Goal: Task Accomplishment & Management: Use online tool/utility

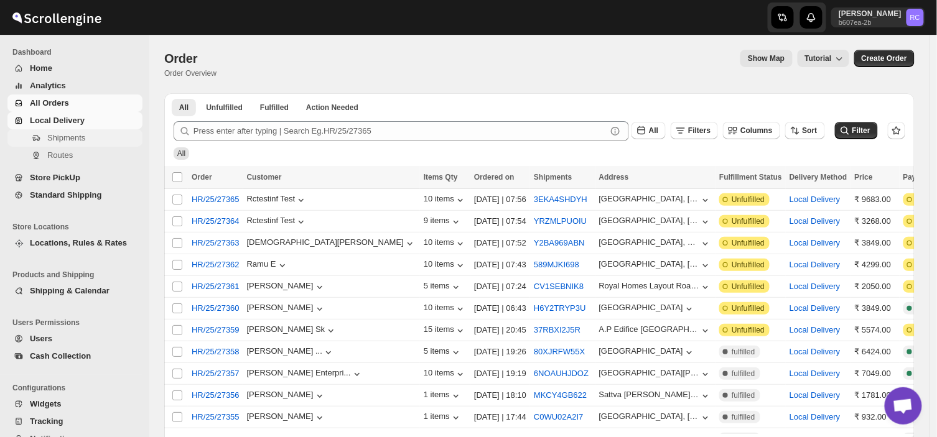
click at [86, 137] on span "Shipments" at bounding box center [93, 138] width 93 height 12
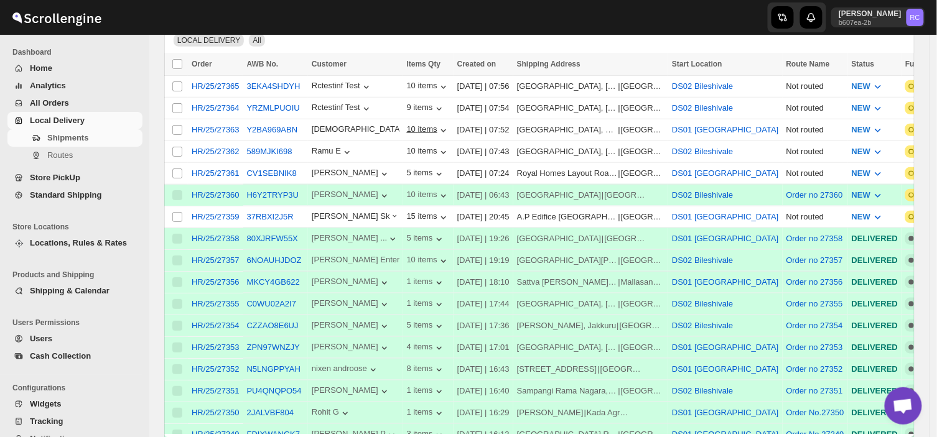
scroll to position [213, 0]
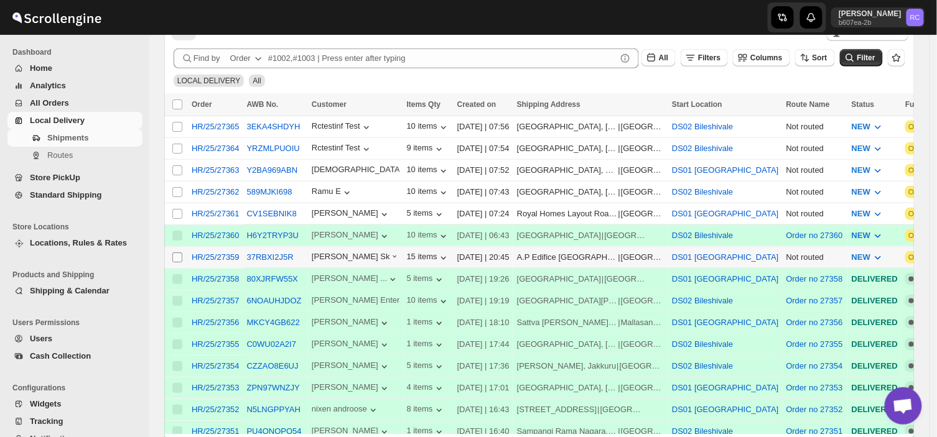
click at [177, 259] on input "Select shipment" at bounding box center [177, 258] width 10 height 10
checkbox input "true"
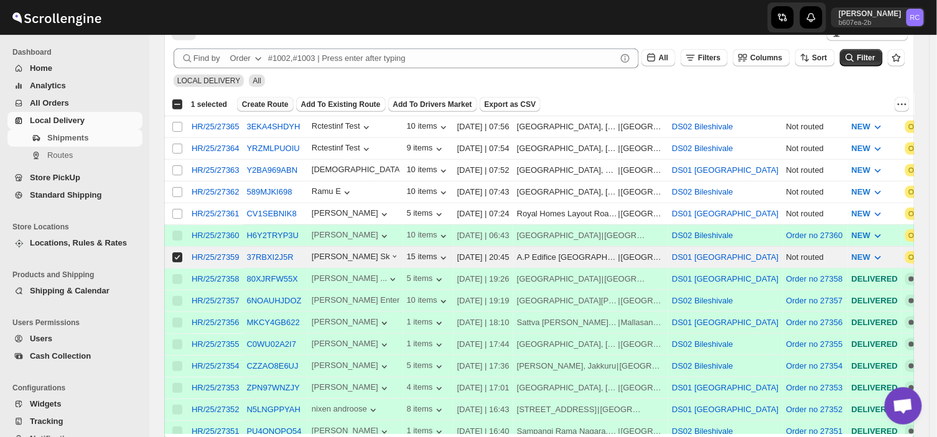
click at [270, 97] on button "Create Route" at bounding box center [265, 104] width 57 height 15
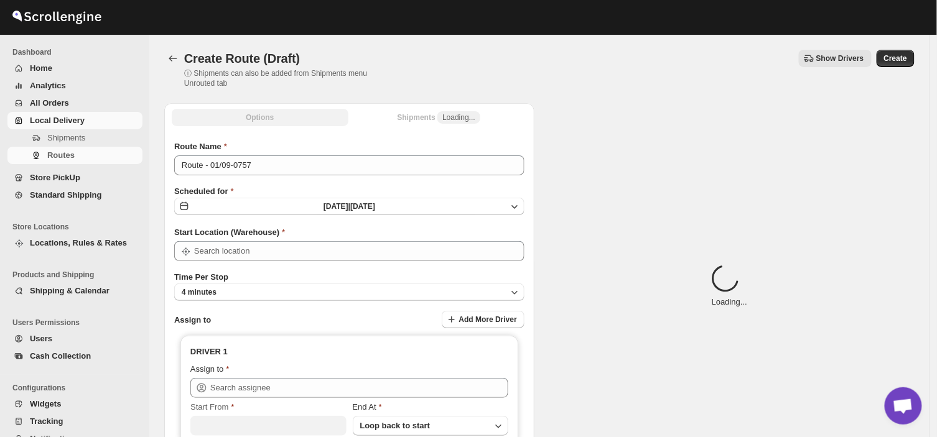
type input "DS01 [GEOGRAPHIC_DATA]"
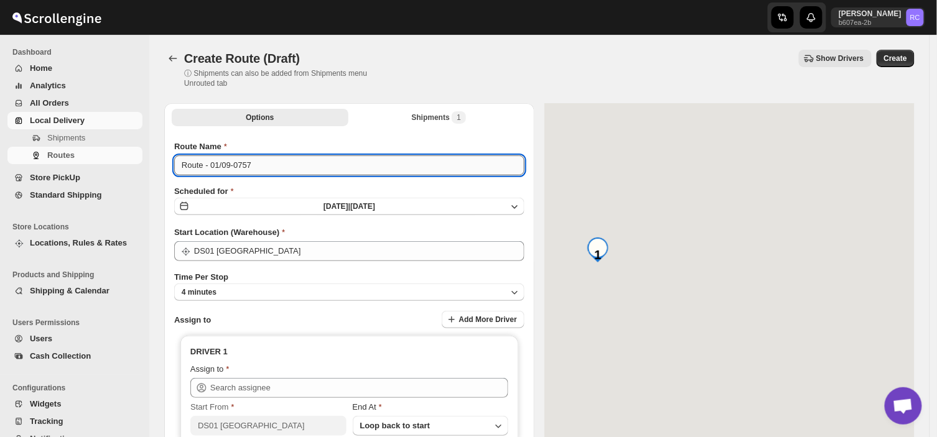
click at [253, 170] on input "Route - 01/09-0757" at bounding box center [349, 165] width 350 height 20
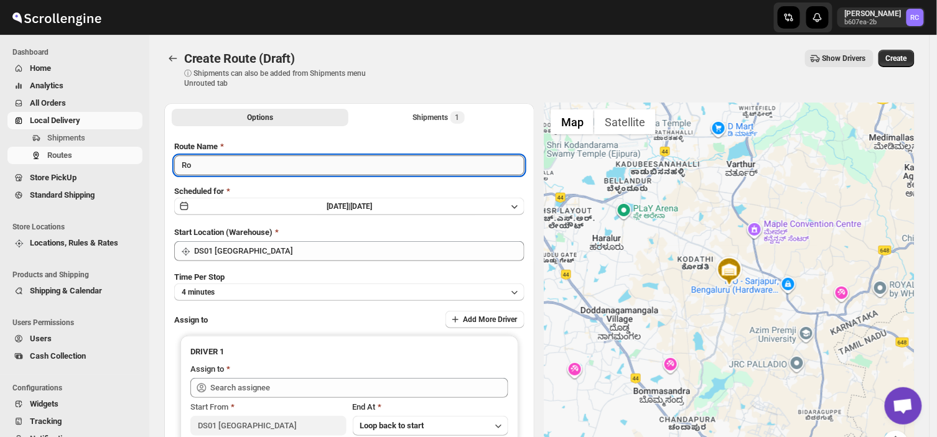
type input "R"
type input "Order no 27359"
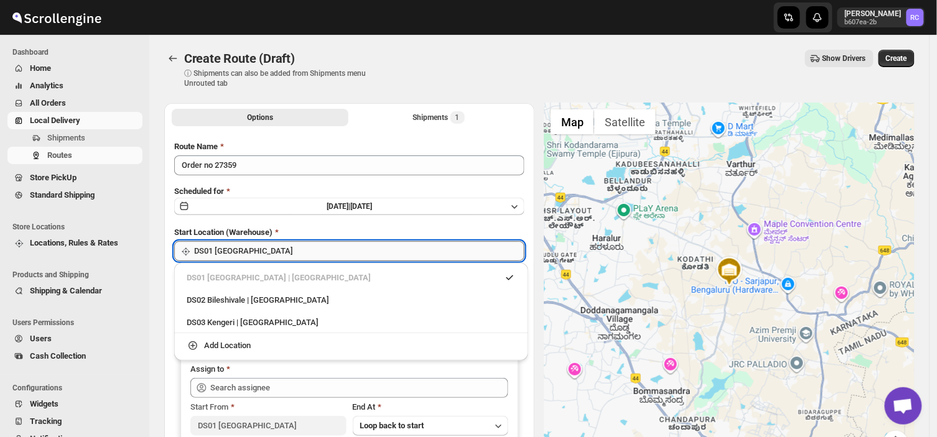
click at [267, 253] on input "DS01 [GEOGRAPHIC_DATA]" at bounding box center [359, 251] width 330 height 20
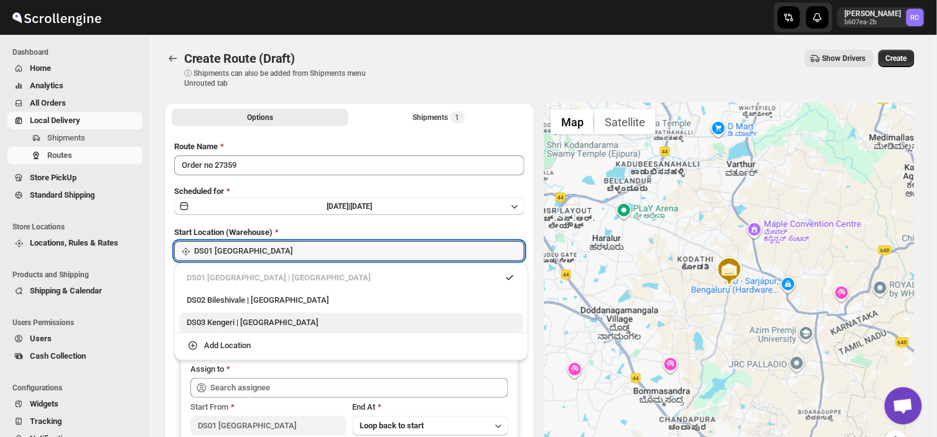
click at [219, 323] on div "DS03 Kengeri | [GEOGRAPHIC_DATA]" at bounding box center [351, 323] width 329 height 12
type input "DS03 Kengeri"
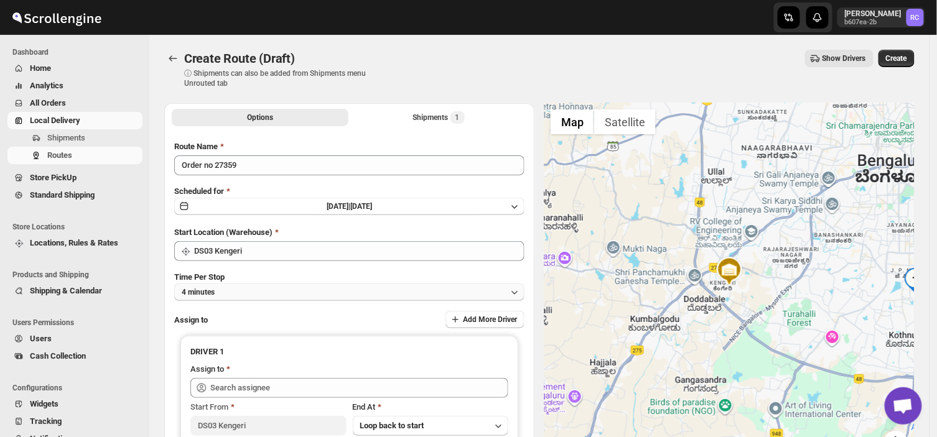
click at [220, 289] on button "4 minutes" at bounding box center [349, 292] width 350 height 17
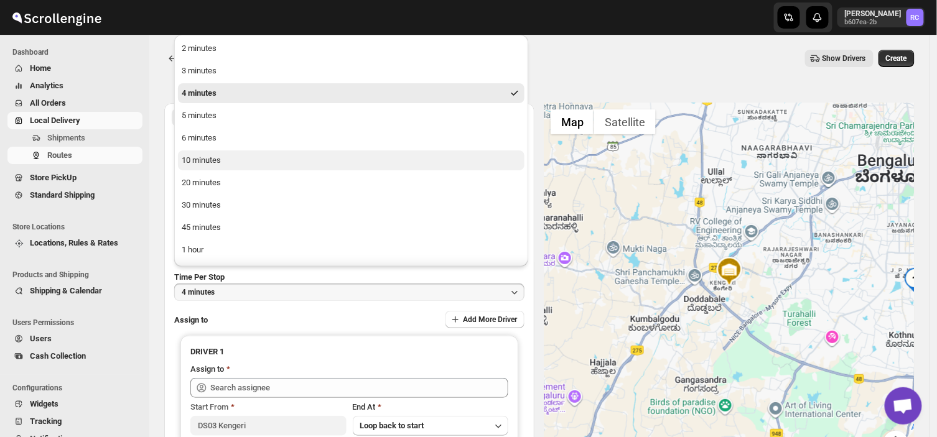
click at [197, 157] on div "10 minutes" at bounding box center [201, 160] width 39 height 12
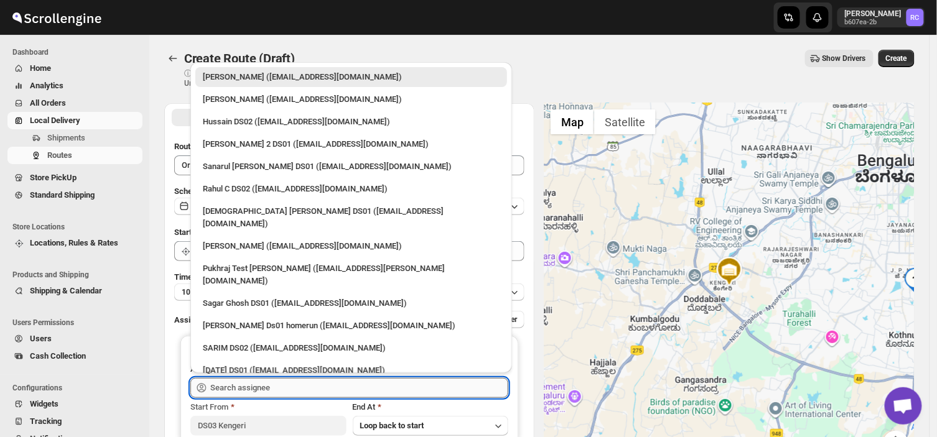
click at [282, 387] on input "text" at bounding box center [359, 388] width 298 height 20
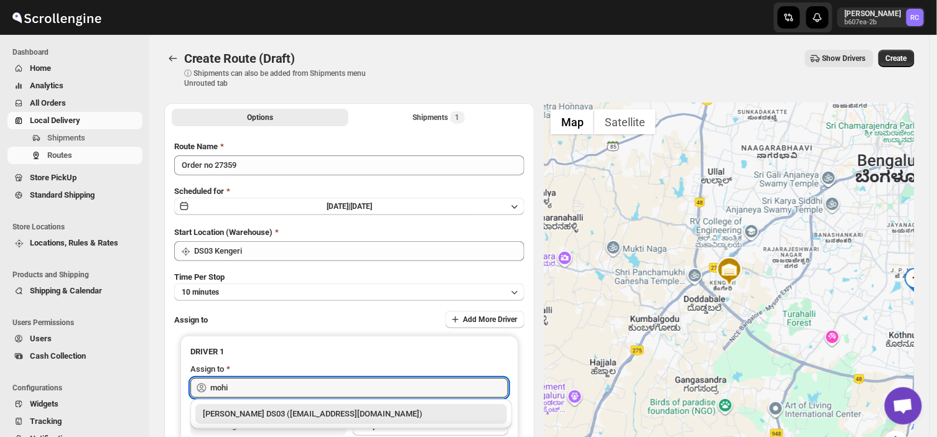
click at [332, 415] on div "[PERSON_NAME] DS03 ([EMAIL_ADDRESS][DOMAIN_NAME])" at bounding box center [351, 414] width 297 height 12
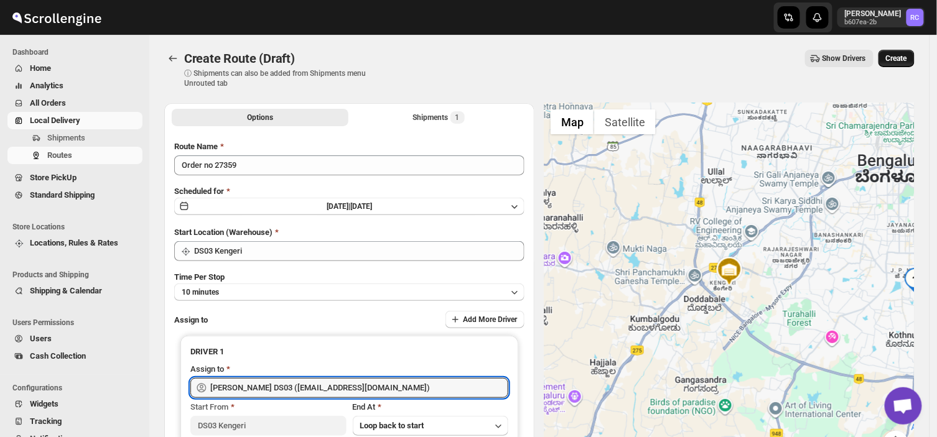
type input "[PERSON_NAME] DS03 ([EMAIL_ADDRESS][DOMAIN_NAME])"
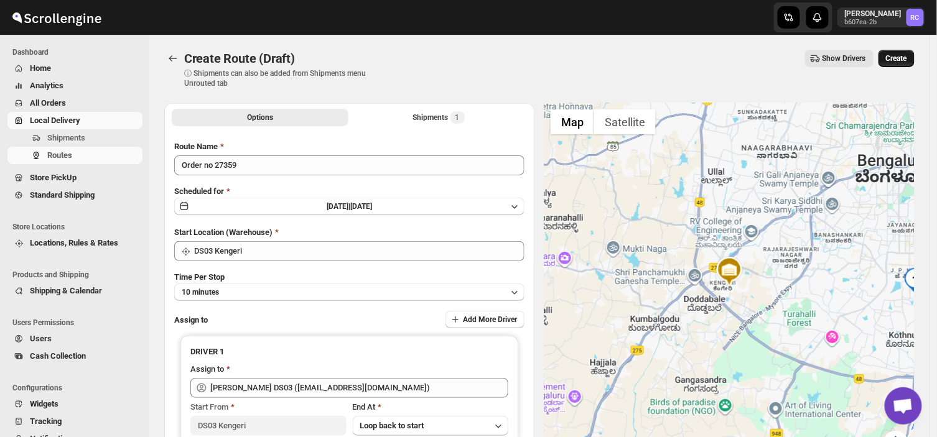
click at [904, 52] on button "Create" at bounding box center [896, 58] width 36 height 17
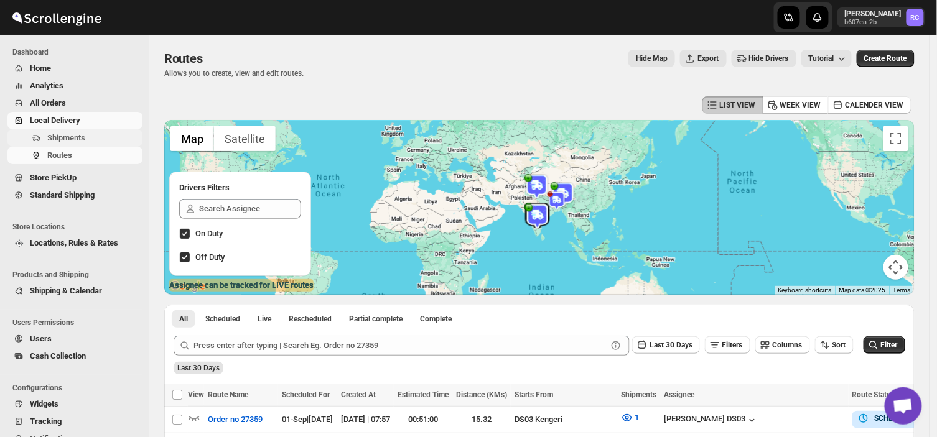
click at [90, 139] on span "Shipments" at bounding box center [93, 138] width 93 height 12
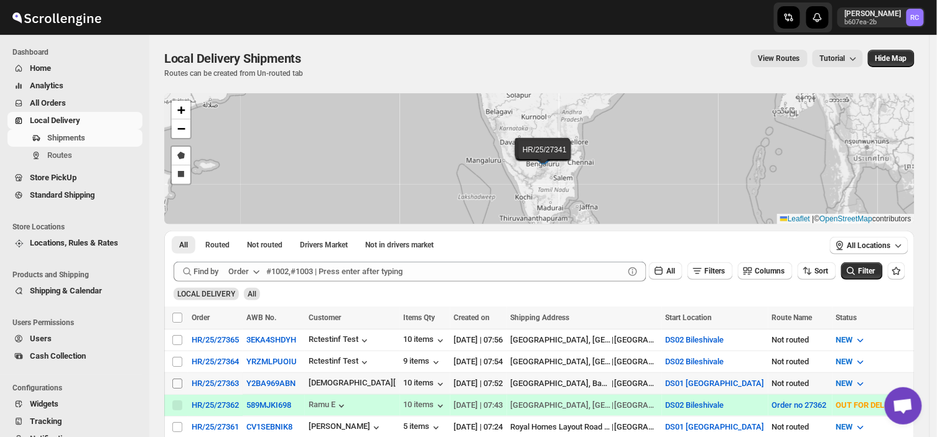
click at [176, 383] on input "Select shipment" at bounding box center [177, 384] width 10 height 10
checkbox input "true"
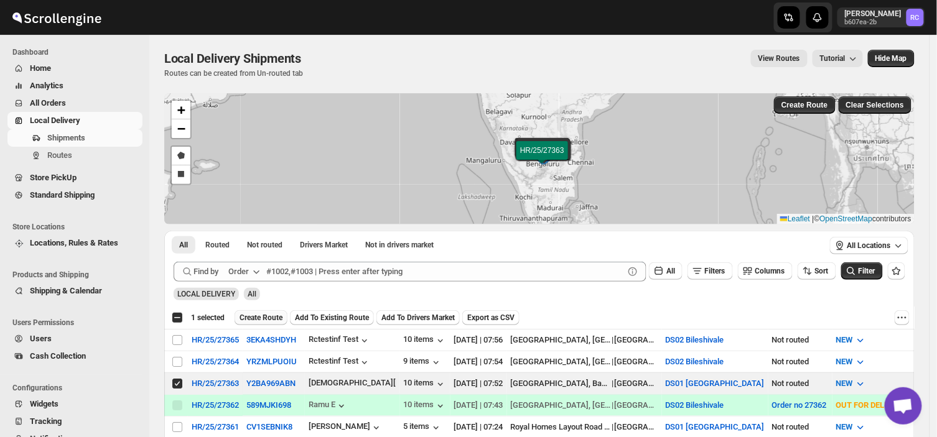
click at [259, 320] on span "Create Route" at bounding box center [260, 318] width 43 height 10
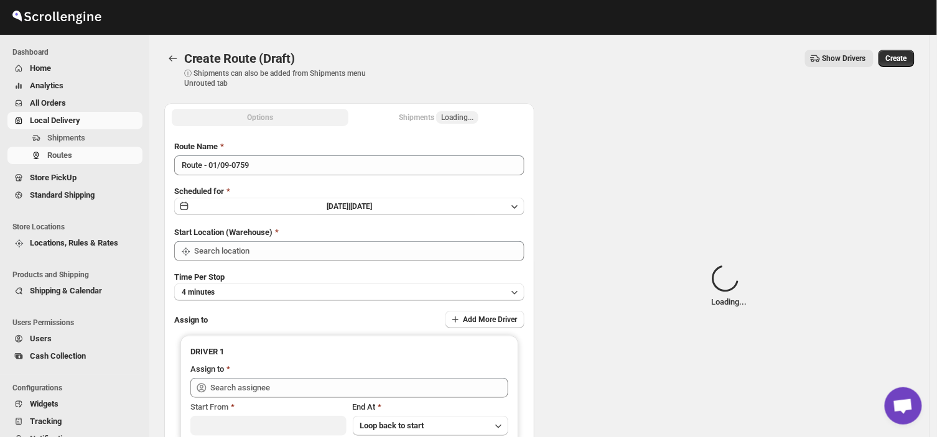
type input "DS01 [GEOGRAPHIC_DATA]"
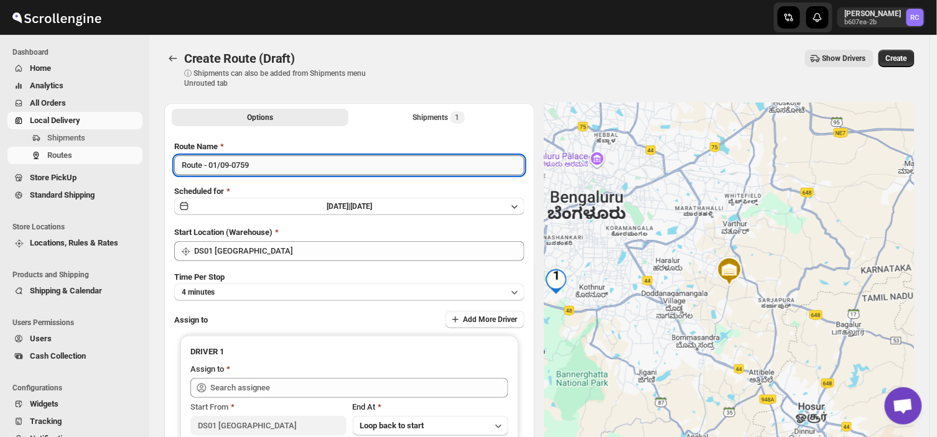
click at [256, 155] on input "Route - 01/09-0759" at bounding box center [349, 165] width 350 height 20
type input "R"
type input "Order no 27363"
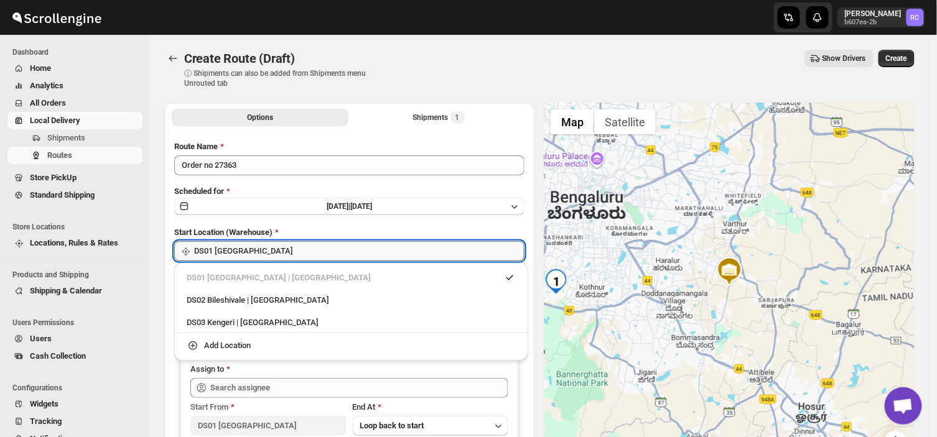
click at [296, 251] on input "DS01 [GEOGRAPHIC_DATA]" at bounding box center [359, 251] width 330 height 20
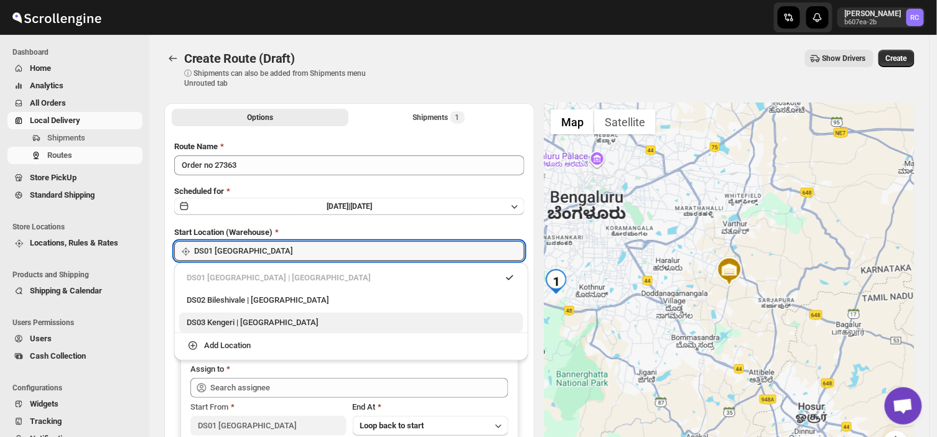
click at [226, 323] on div "DS03 Kengeri | [GEOGRAPHIC_DATA]" at bounding box center [351, 323] width 329 height 12
type input "DS03 Kengeri"
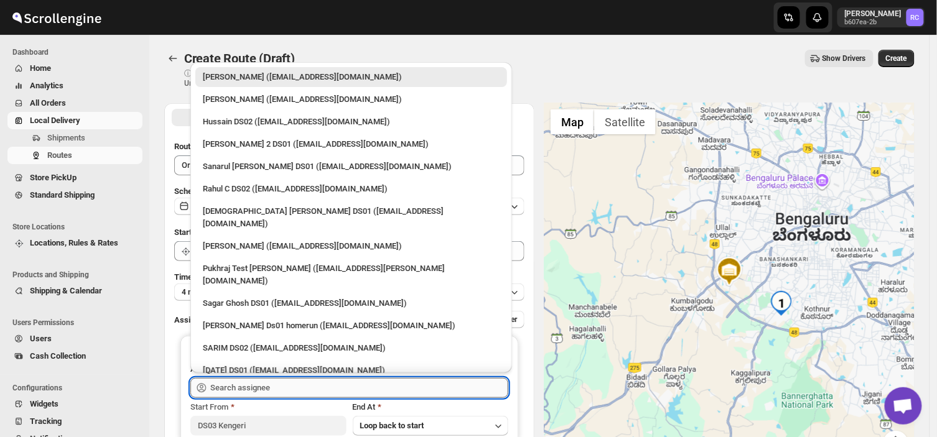
click at [276, 384] on input "text" at bounding box center [359, 388] width 298 height 20
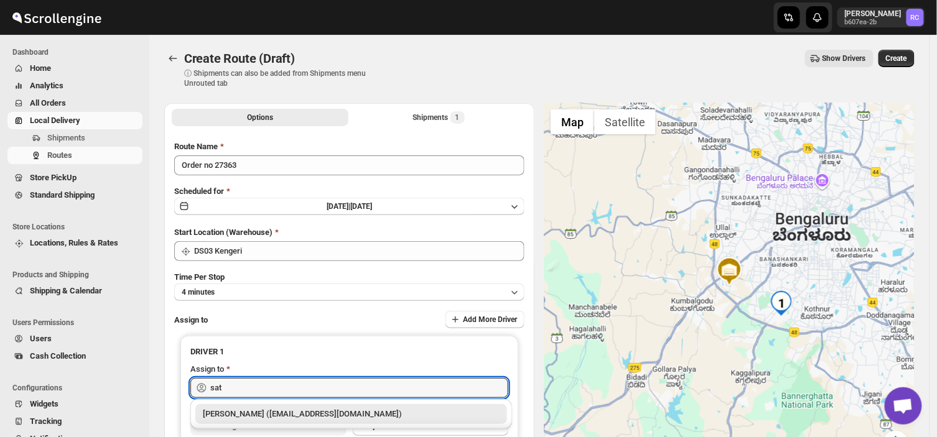
click at [267, 412] on div "[PERSON_NAME] ([EMAIL_ADDRESS][DOMAIN_NAME])" at bounding box center [351, 414] width 297 height 12
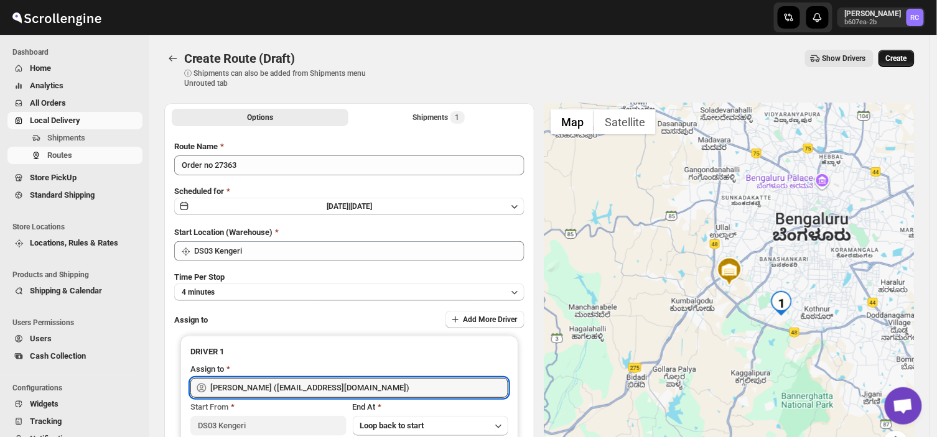
type input "[PERSON_NAME] ([EMAIL_ADDRESS][DOMAIN_NAME])"
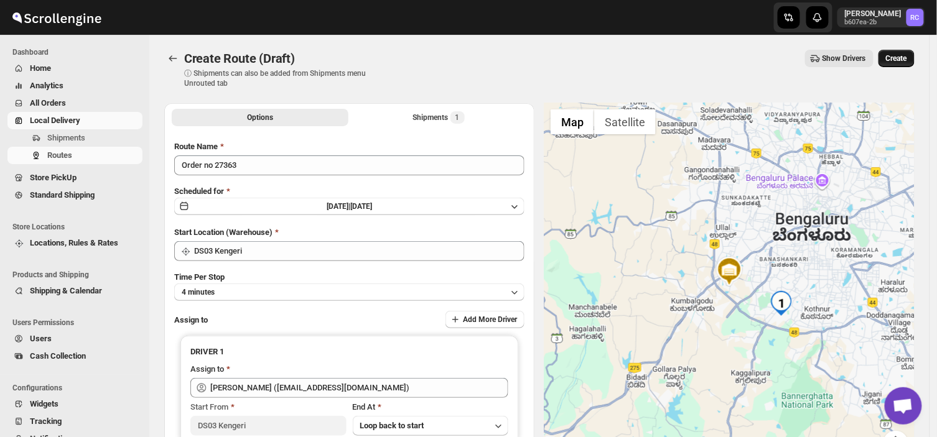
click at [907, 56] on span "Create" at bounding box center [896, 58] width 21 height 10
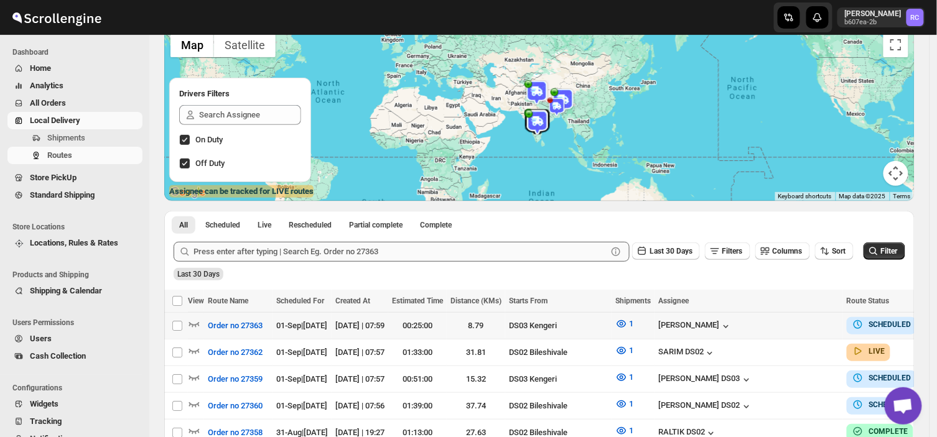
scroll to position [95, 0]
